Goal: Transaction & Acquisition: Purchase product/service

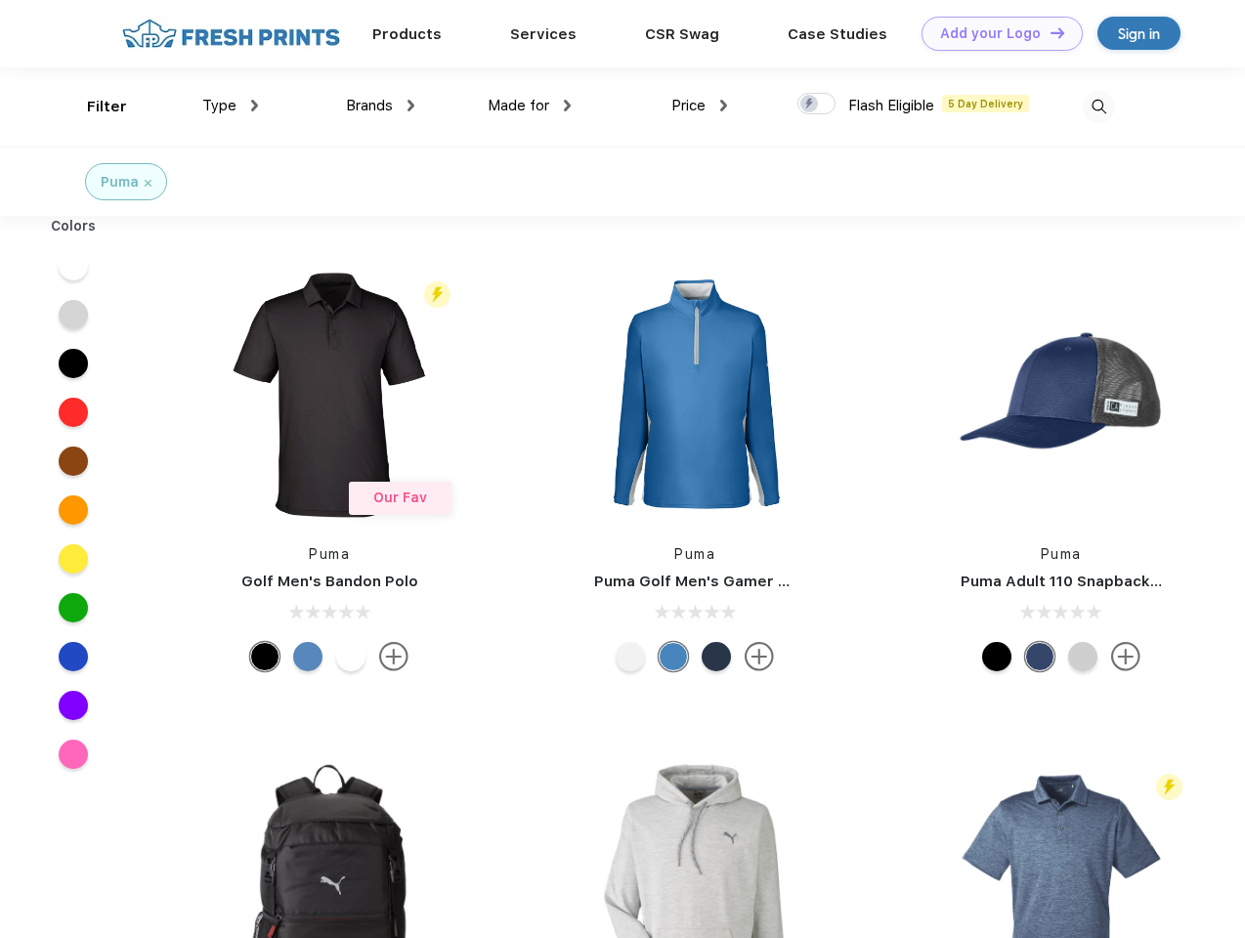
scroll to position [1, 0]
click at [995, 33] on link "Add your Logo Design Tool" at bounding box center [1002, 34] width 161 height 34
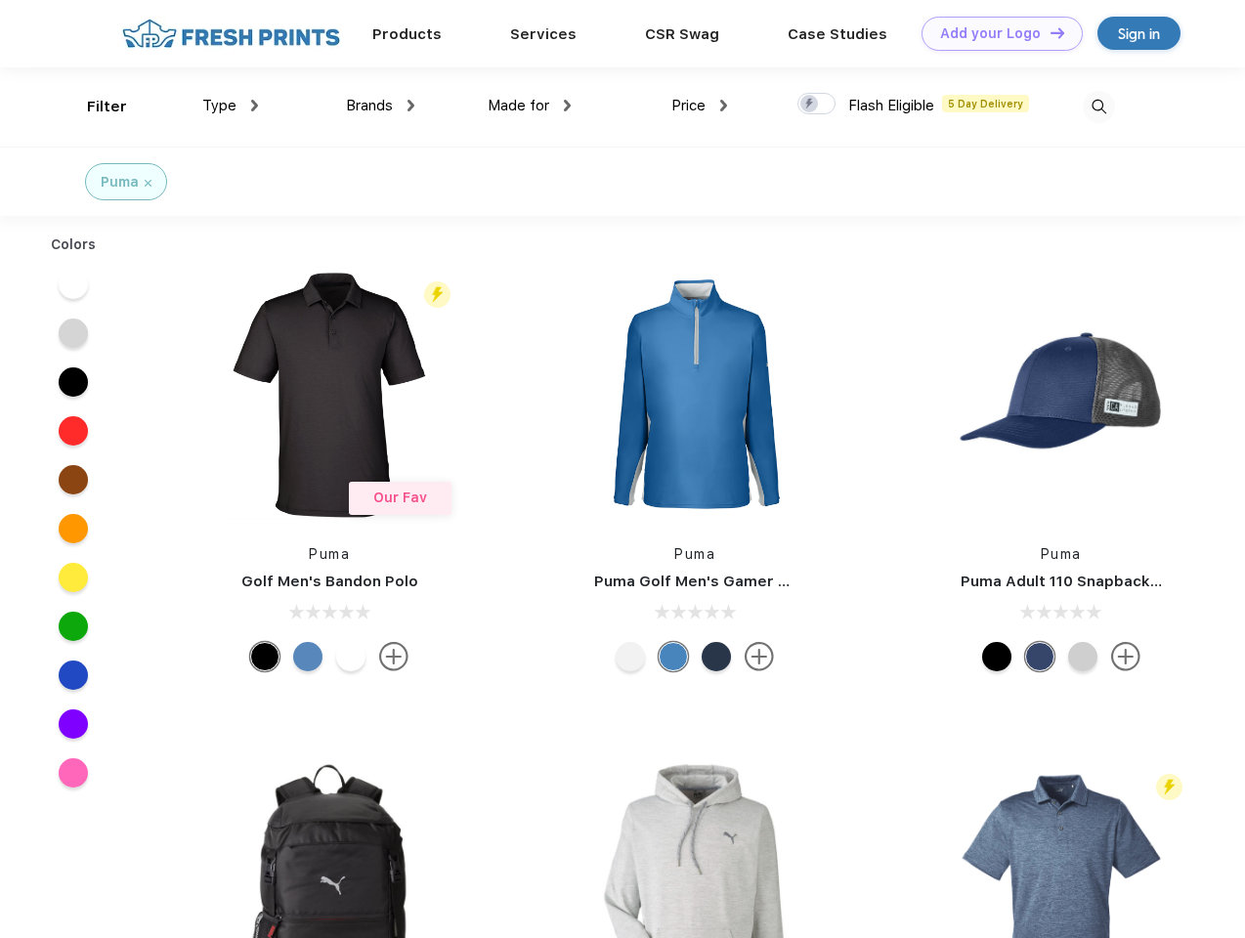
click at [0, 0] on div "Design Tool" at bounding box center [0, 0] width 0 height 0
click at [1049, 32] on link "Add your Logo Design Tool" at bounding box center [1002, 34] width 161 height 34
click at [94, 107] on div "Filter" at bounding box center [107, 107] width 40 height 22
click at [231, 106] on span "Type" at bounding box center [219, 106] width 34 height 18
click at [380, 106] on span "Brands" at bounding box center [369, 106] width 47 height 18
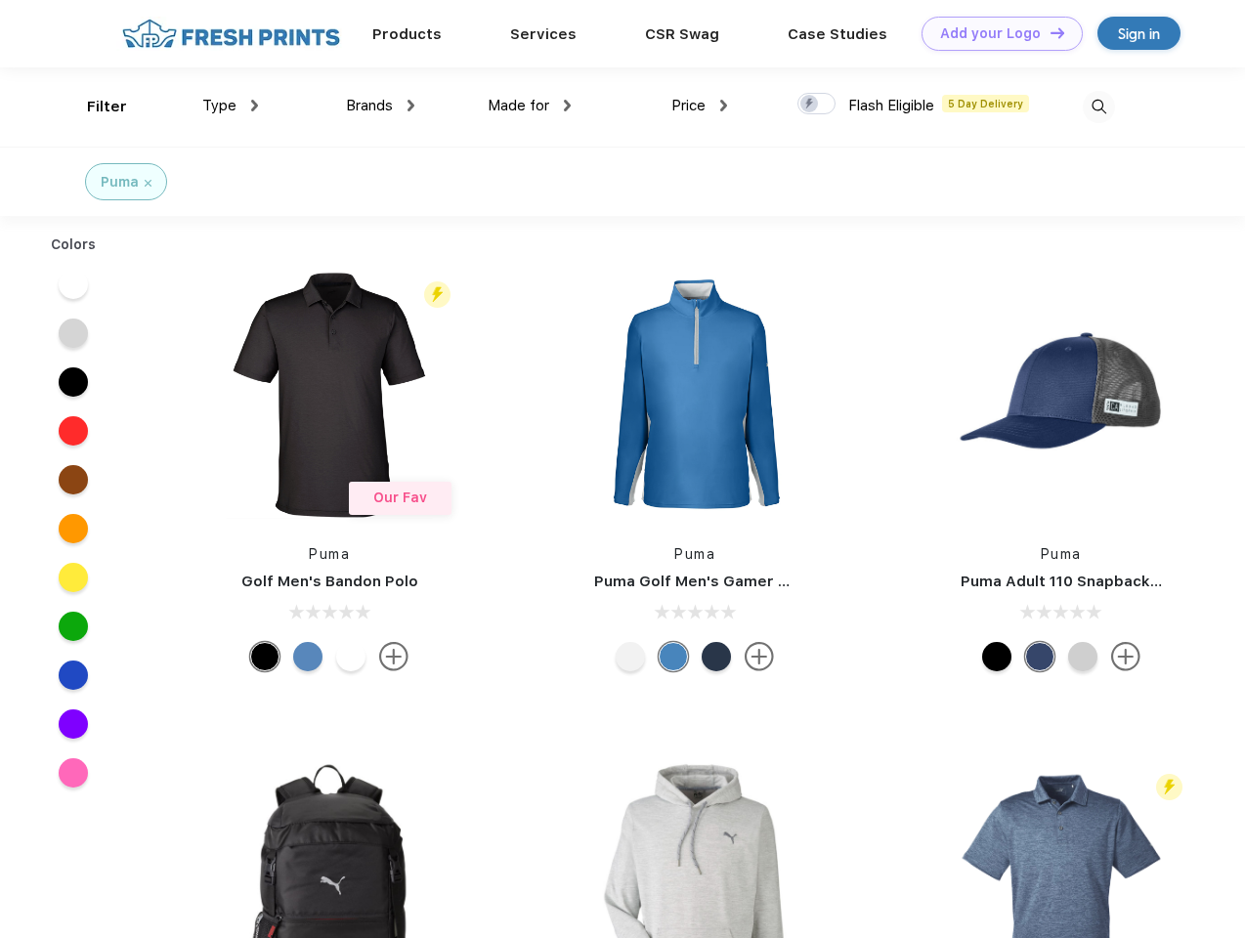
click at [530, 106] on span "Made for" at bounding box center [519, 106] width 62 height 18
click at [700, 106] on span "Price" at bounding box center [689, 106] width 34 height 18
click at [817, 105] on div at bounding box center [817, 104] width 38 height 22
click at [810, 105] on input "checkbox" at bounding box center [804, 98] width 13 height 13
click at [1099, 107] on img at bounding box center [1099, 107] width 32 height 32
